Goal: Find specific page/section: Find specific page/section

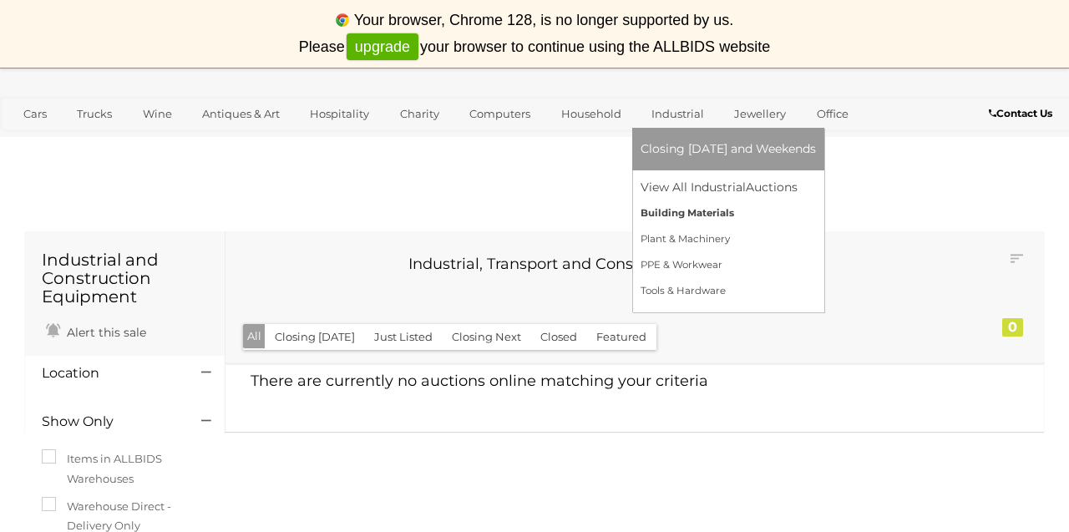
click at [711, 220] on link "Building Materials" at bounding box center [727, 213] width 175 height 26
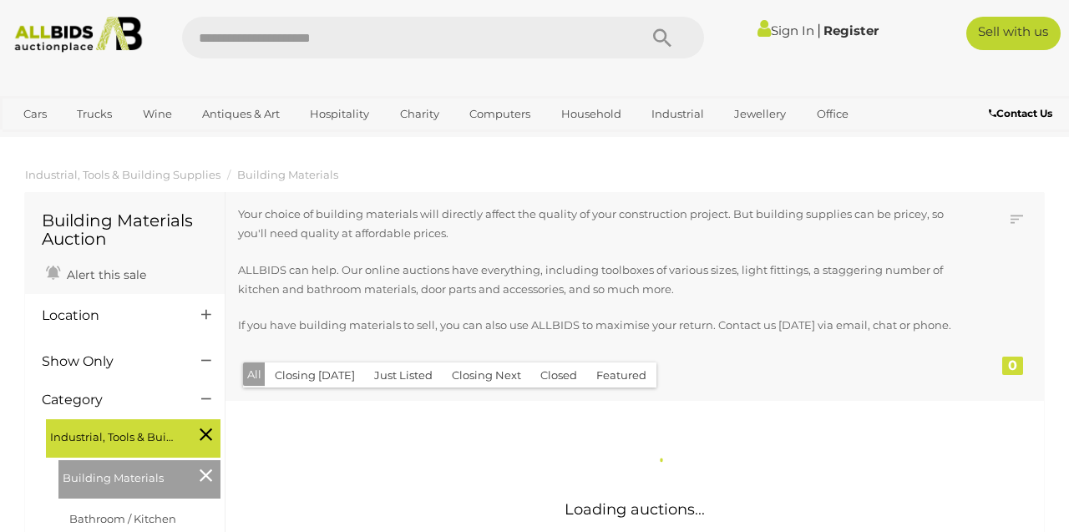
scroll to position [66, 0]
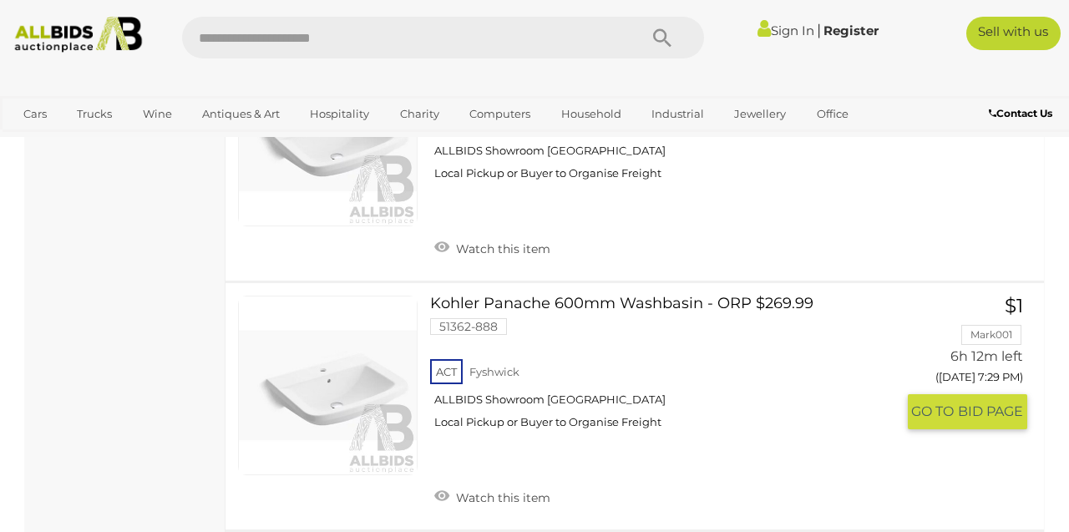
scroll to position [4802, 0]
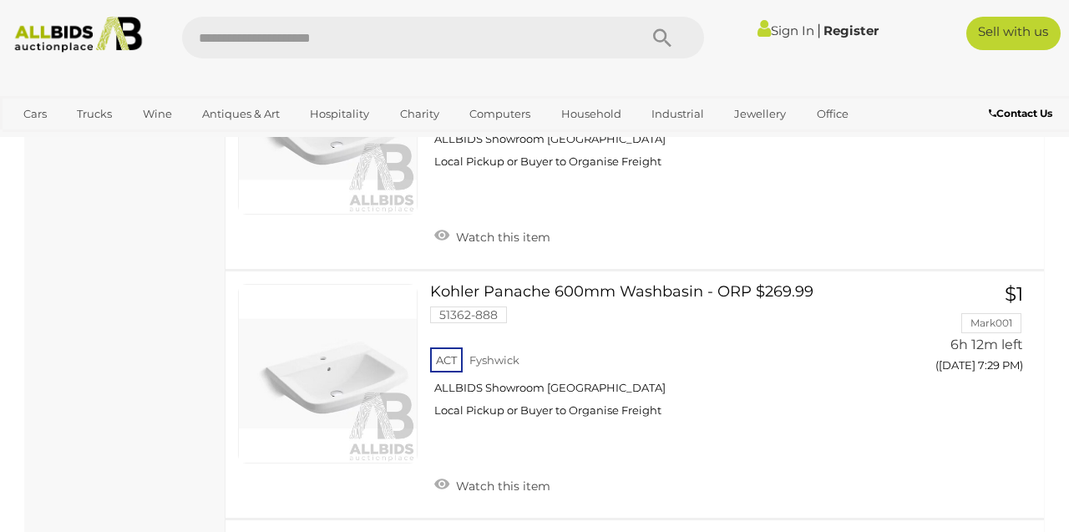
click at [327, 37] on input "text" at bounding box center [401, 38] width 439 height 42
type input "**********"
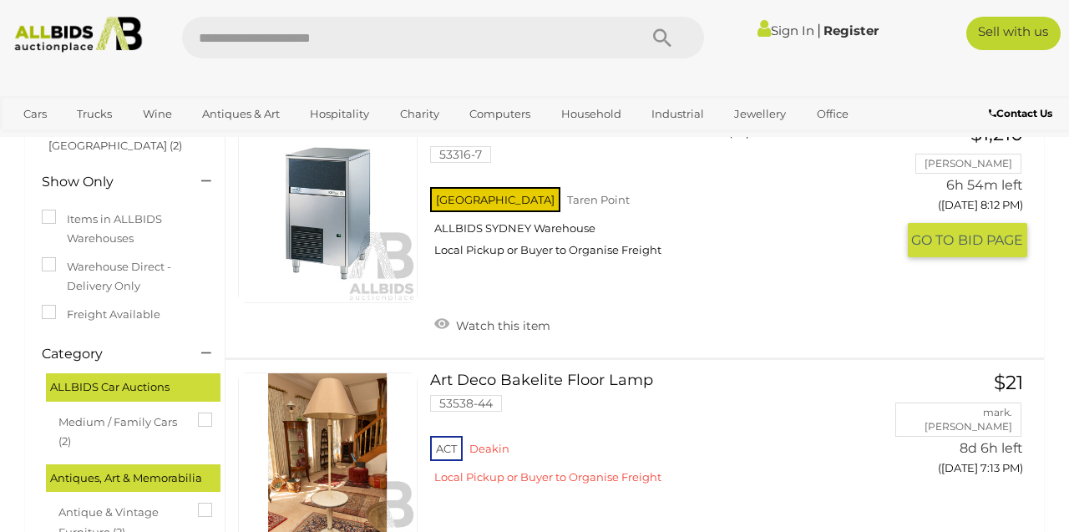
scroll to position [170, 0]
